Goal: Task Accomplishment & Management: Manage account settings

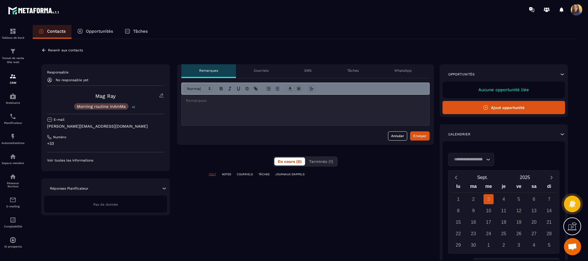
scroll to position [349, 0]
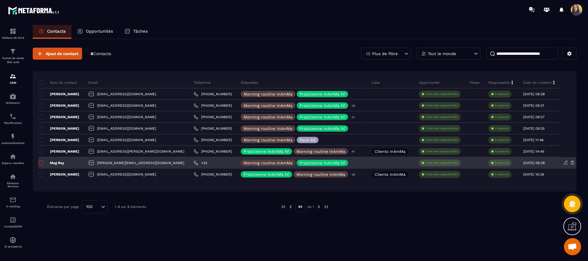
click at [40, 164] on span at bounding box center [40, 163] width 5 height 5
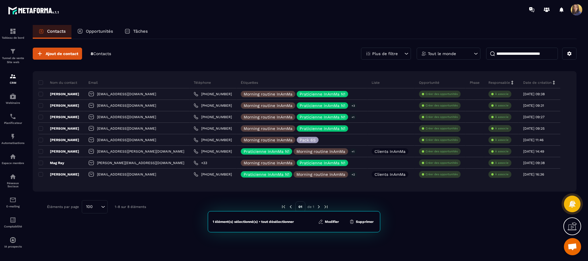
click at [328, 219] on div "1 élément(s) sélectionné(s) • tout désélectionner Modifier Supprimer" at bounding box center [294, 221] width 172 height 21
click at [330, 223] on button "Modifier" at bounding box center [328, 222] width 24 height 6
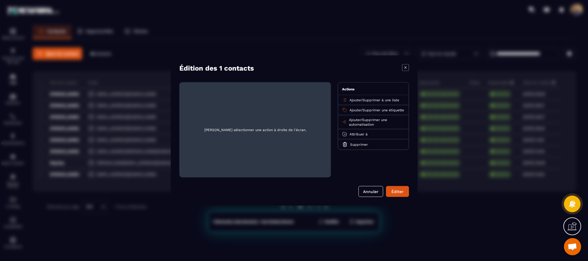
click at [365, 102] on p "Ajouter / Supprimer à une liste" at bounding box center [374, 100] width 50 height 5
click at [383, 102] on span "Supprimer à une liste" at bounding box center [381, 100] width 36 height 4
click at [373, 121] on p "Clients InAmMa" at bounding box center [373, 123] width 50 height 6
click at [361, 136] on span "Attribuer à" at bounding box center [358, 134] width 18 height 4
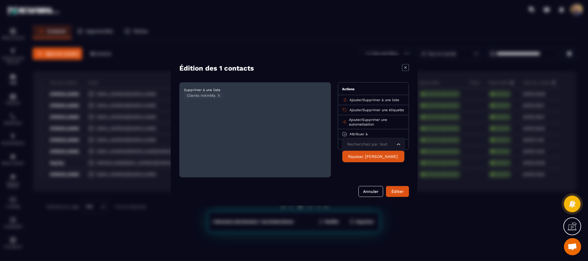
click at [363, 159] on p "Rayssac [PERSON_NAME]" at bounding box center [373, 157] width 50 height 6
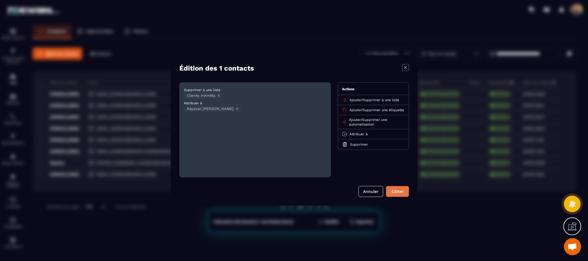
click at [402, 194] on button "Éditer" at bounding box center [397, 191] width 23 height 11
